Goal: Task Accomplishment & Management: Complete application form

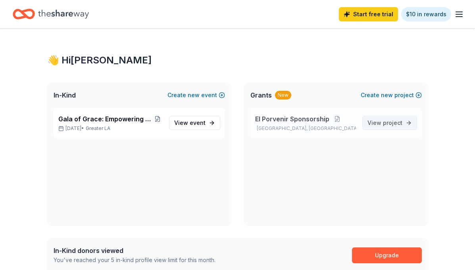
click at [386, 120] on span "project" at bounding box center [392, 122] width 19 height 7
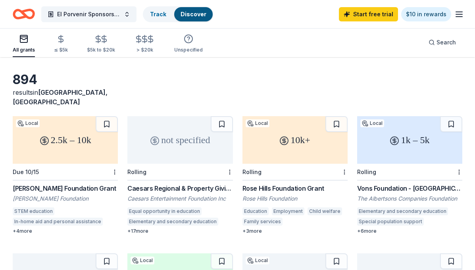
scroll to position [40, 0]
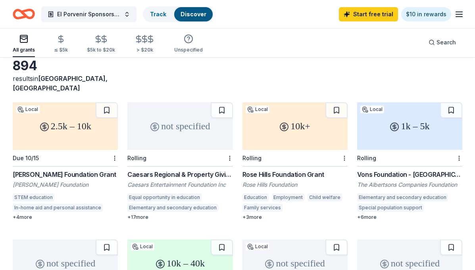
click at [174, 115] on div "not specified" at bounding box center [179, 126] width 105 height 48
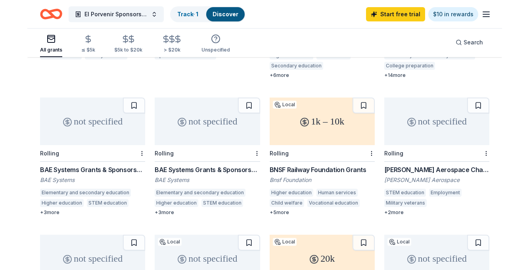
scroll to position [318, 0]
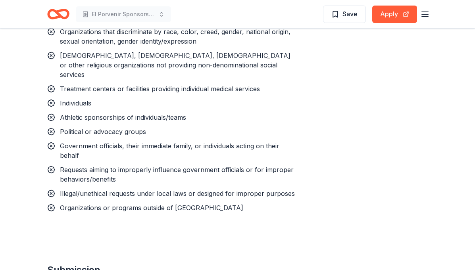
scroll to position [951, 0]
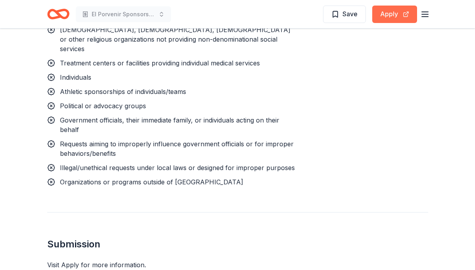
click at [393, 13] on button "Apply" at bounding box center [394, 14] width 45 height 17
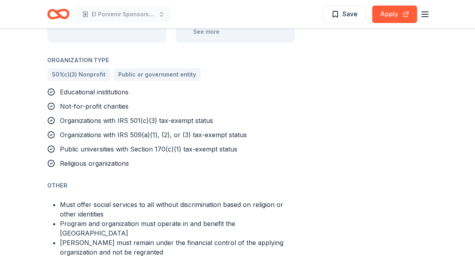
scroll to position [436, 0]
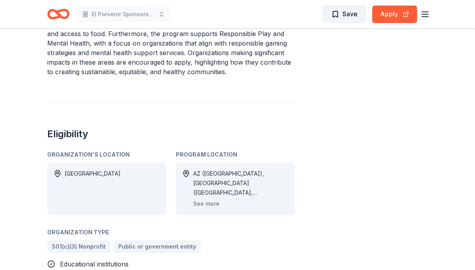
click at [341, 14] on span "Save" at bounding box center [344, 14] width 26 height 10
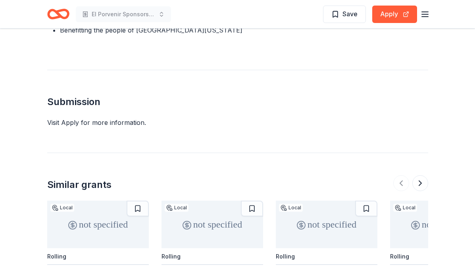
scroll to position [674, 0]
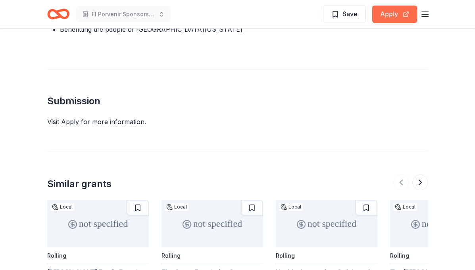
click at [390, 14] on button "Apply" at bounding box center [394, 14] width 45 height 17
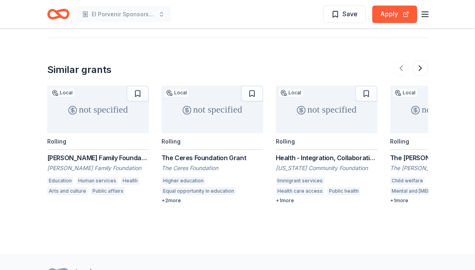
scroll to position [793, 0]
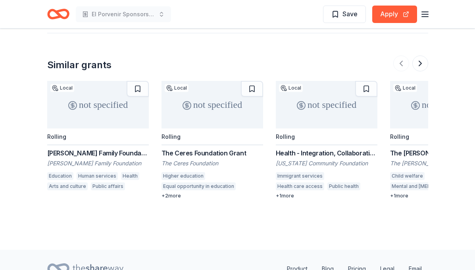
click at [221, 99] on div "not specified" at bounding box center [211, 105] width 101 height 48
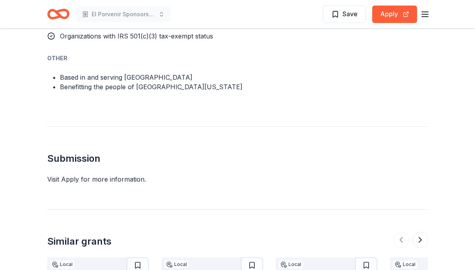
scroll to position [595, 0]
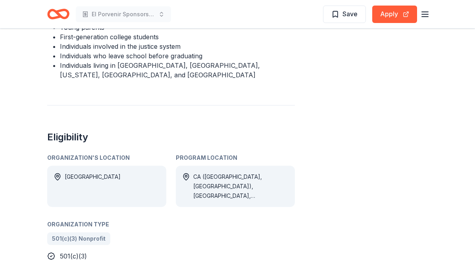
scroll to position [476, 0]
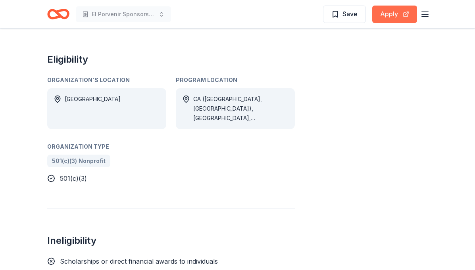
click at [401, 16] on button "Apply" at bounding box center [394, 14] width 45 height 17
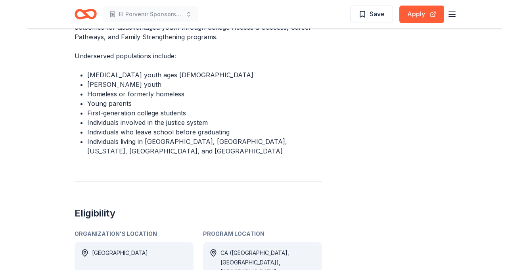
scroll to position [317, 0]
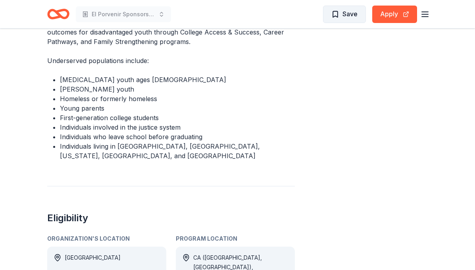
click at [340, 20] on button "Save" at bounding box center [344, 14] width 43 height 17
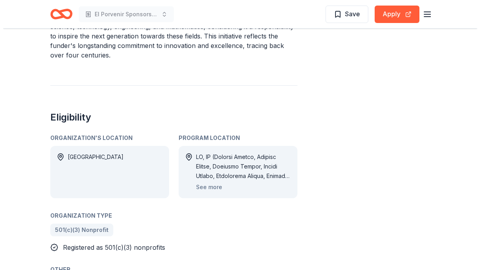
scroll to position [396, 0]
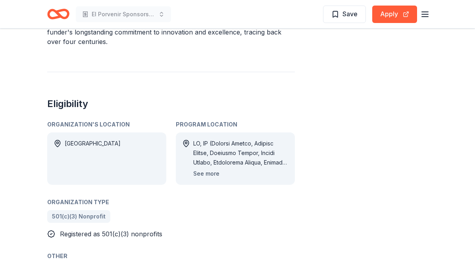
click at [205, 169] on button "See more" at bounding box center [206, 174] width 26 height 10
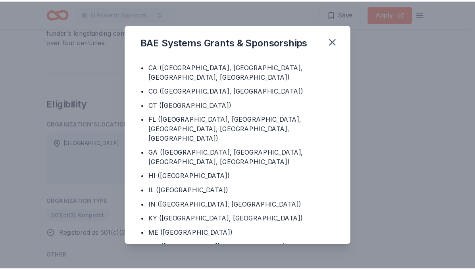
scroll to position [0, 0]
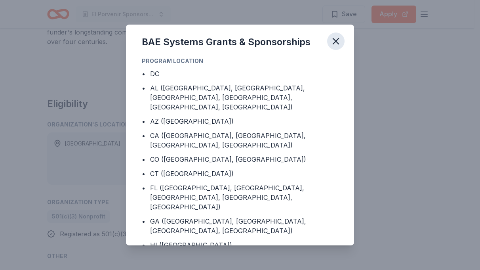
click at [331, 42] on icon "button" at bounding box center [336, 41] width 11 height 11
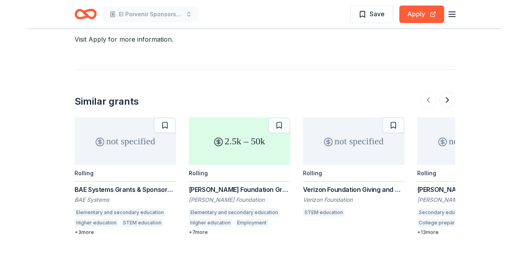
scroll to position [793, 0]
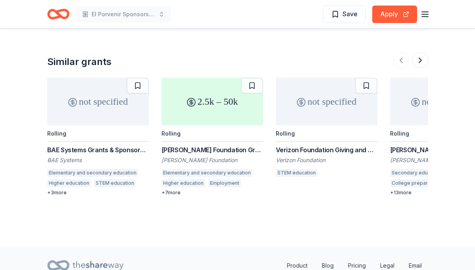
click at [201, 93] on div "2.5k – 50k" at bounding box center [211, 102] width 101 height 48
